Goal: Communication & Community: Answer question/provide support

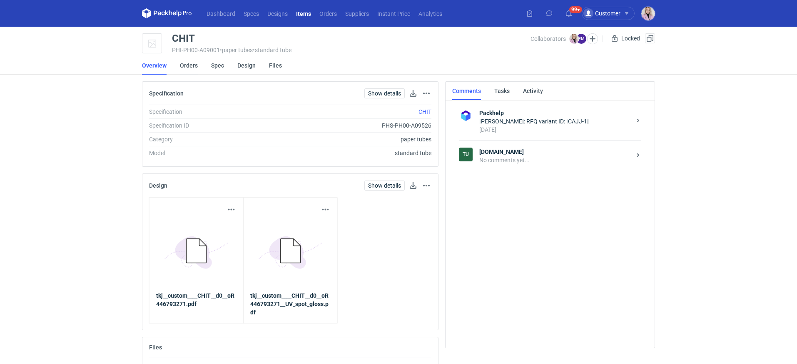
click at [193, 68] on link "Orders" at bounding box center [189, 65] width 18 height 18
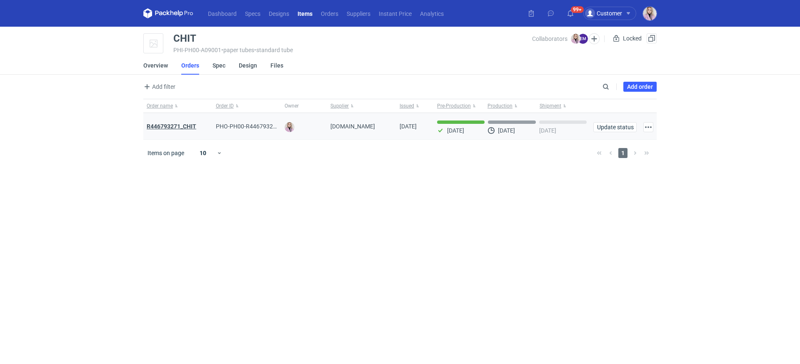
click at [165, 124] on strong "R446793271_CHIT" at bounding box center [172, 126] width 50 height 7
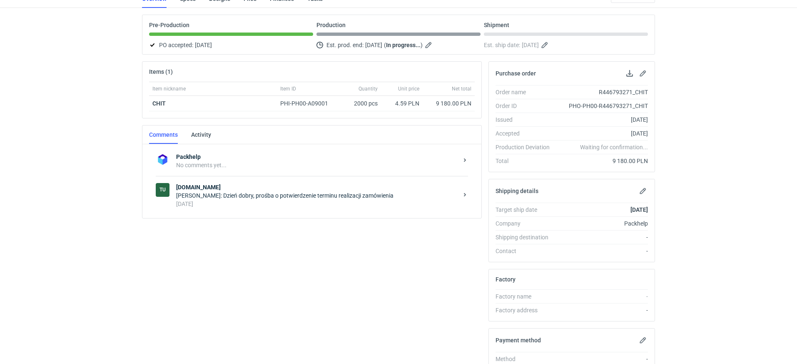
click at [227, 207] on div "Tu [DOMAIN_NAME] [PERSON_NAME]: Dzień dobry, prośba o potwierdzenie terminu rea…" at bounding box center [312, 195] width 312 height 39
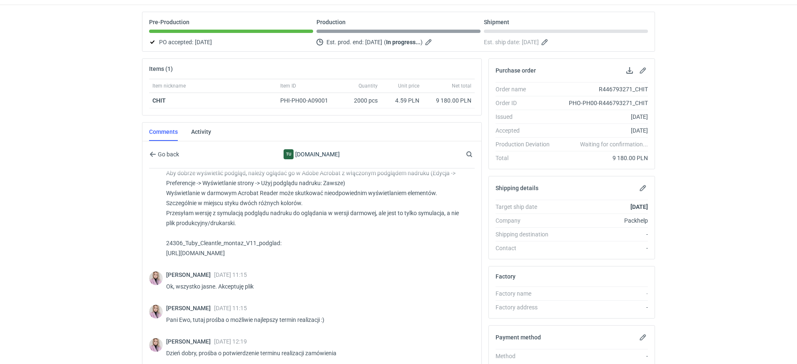
scroll to position [177, 0]
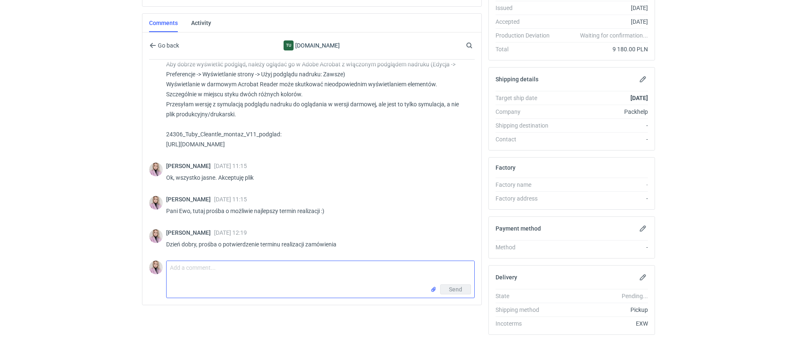
click at [197, 264] on textarea "Comment message" at bounding box center [321, 272] width 308 height 23
type textarea "Dzień dobry Pani Ewo, czy jest szansa na przyspieszenie realizacji tego zamówie…"
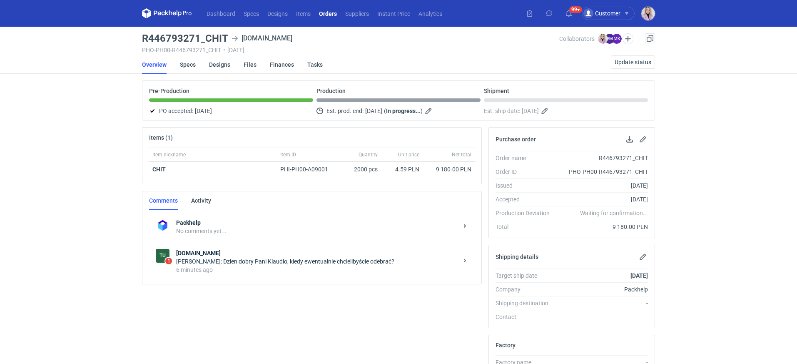
click at [262, 251] on strong "[DOMAIN_NAME]" at bounding box center [317, 253] width 282 height 8
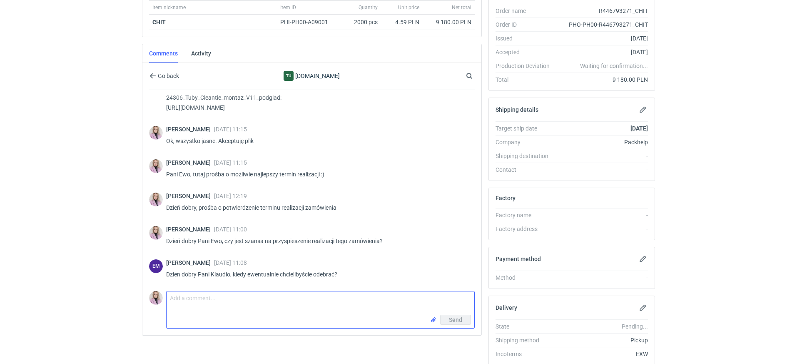
scroll to position [459, 0]
click at [202, 295] on textarea "Comment message" at bounding box center [321, 302] width 308 height 23
type textarea "Pani Ewo, im szybciej tym lepiej :)"
